Goal: Navigation & Orientation: Understand site structure

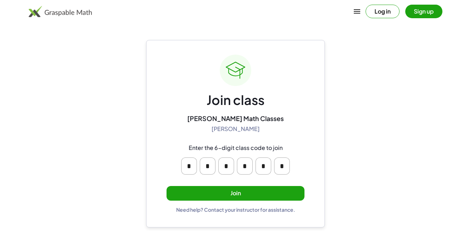
click at [244, 190] on button "Join" at bounding box center [236, 193] width 138 height 15
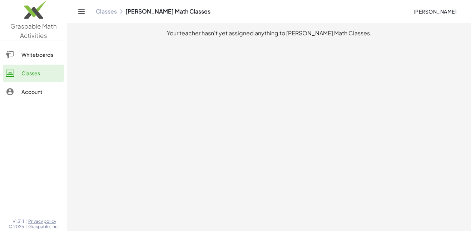
click at [19, 54] on div at bounding box center [14, 54] width 16 height 9
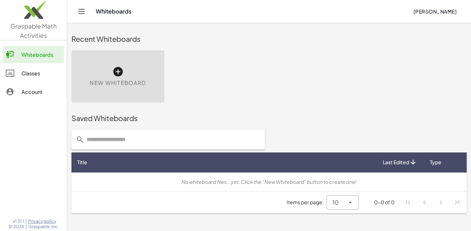
click at [40, 77] on div "Classes" at bounding box center [41, 73] width 40 height 9
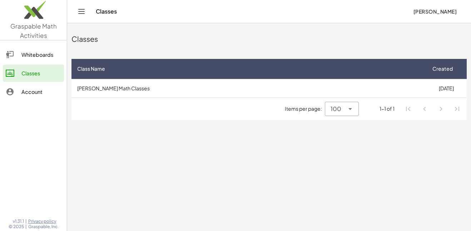
click at [44, 90] on div "Account" at bounding box center [41, 92] width 40 height 9
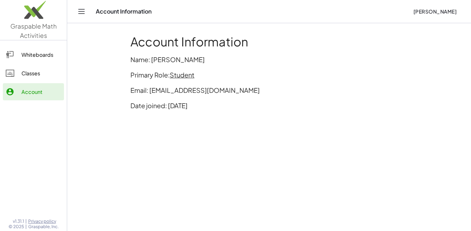
click at [24, 73] on div "Classes" at bounding box center [41, 73] width 40 height 9
